Goal: Check status: Check status

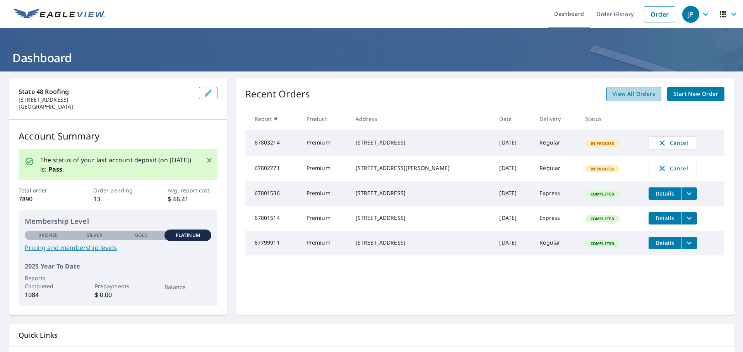
click at [625, 94] on span "View All Orders" at bounding box center [633, 94] width 43 height 10
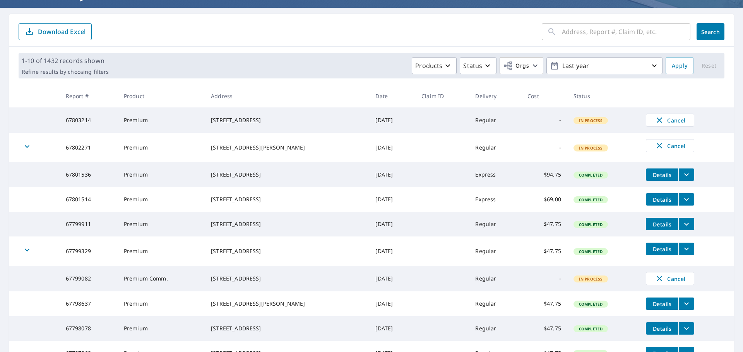
scroll to position [77, 0]
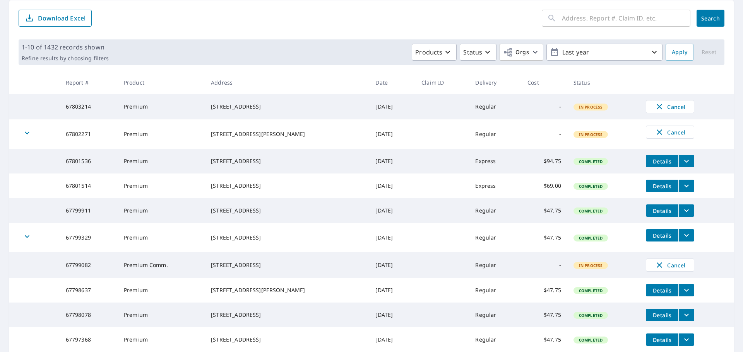
click at [292, 269] on div "[STREET_ADDRESS]" at bounding box center [287, 265] width 152 height 8
click at [171, 278] on td "Premium Comm." at bounding box center [161, 266] width 87 height 26
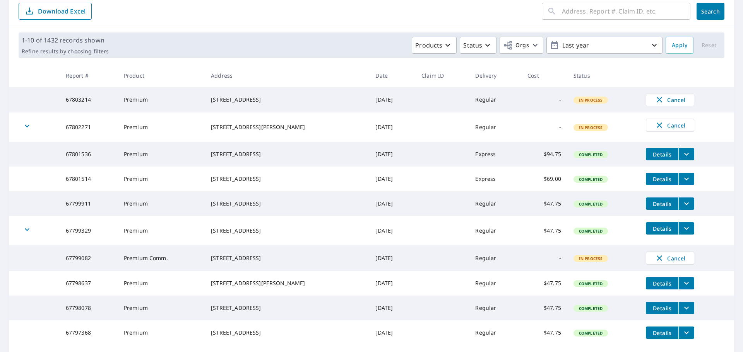
scroll to position [0, 0]
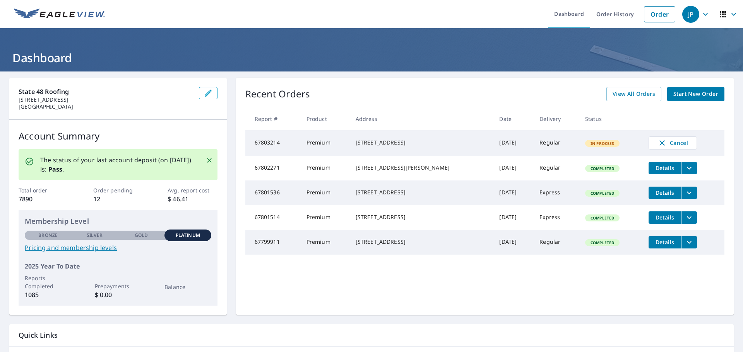
click at [691, 93] on span "Start New Order" at bounding box center [695, 94] width 45 height 10
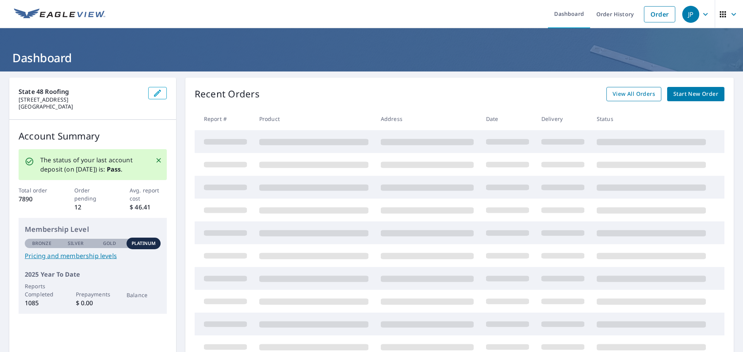
click at [632, 94] on span "View All Orders" at bounding box center [633, 94] width 43 height 10
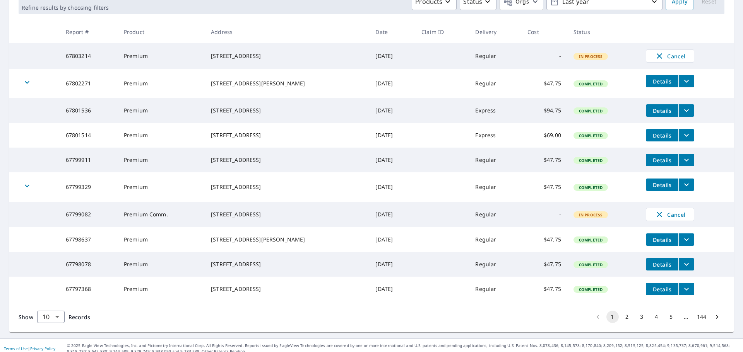
scroll to position [155, 0]
